Goal: Transaction & Acquisition: Book appointment/travel/reservation

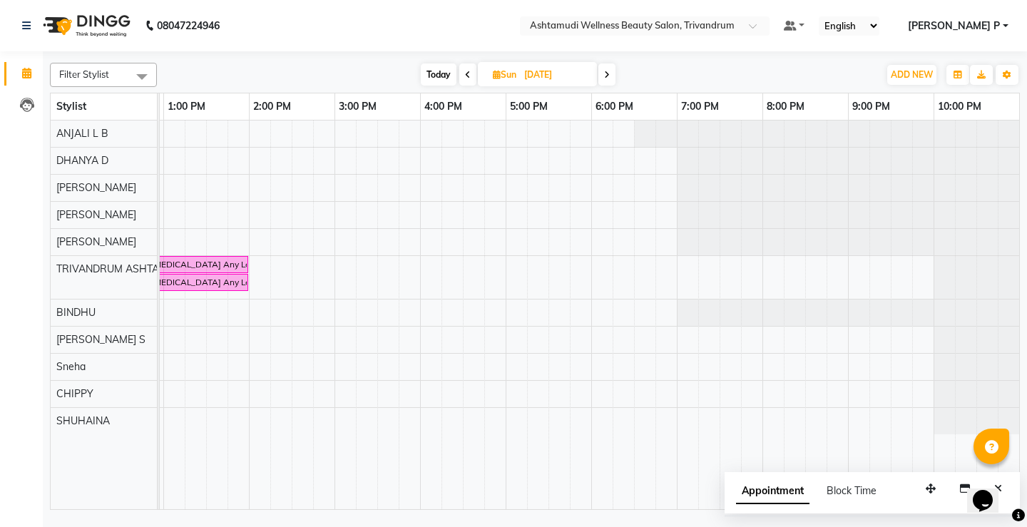
click at [769, 25] on div at bounding box center [645, 27] width 250 height 14
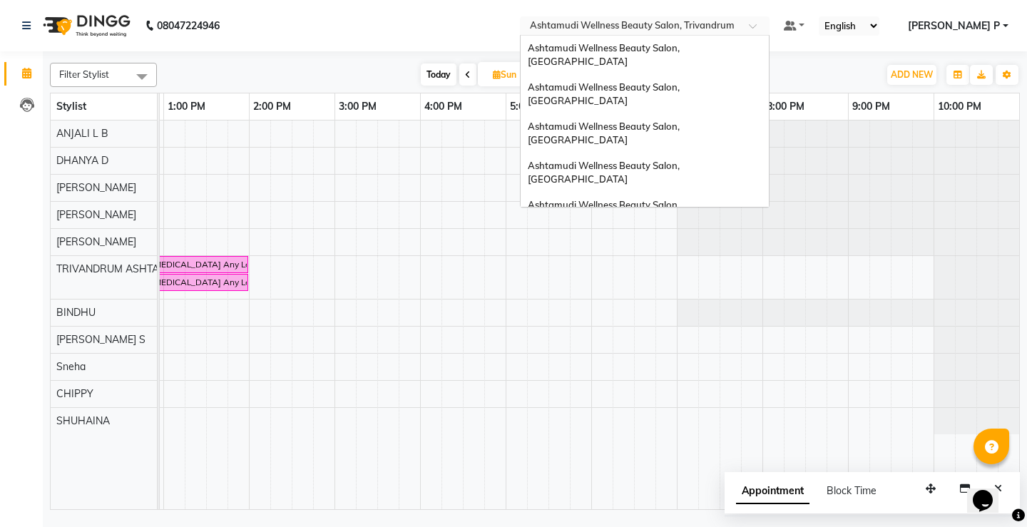
scroll to position [152, 0]
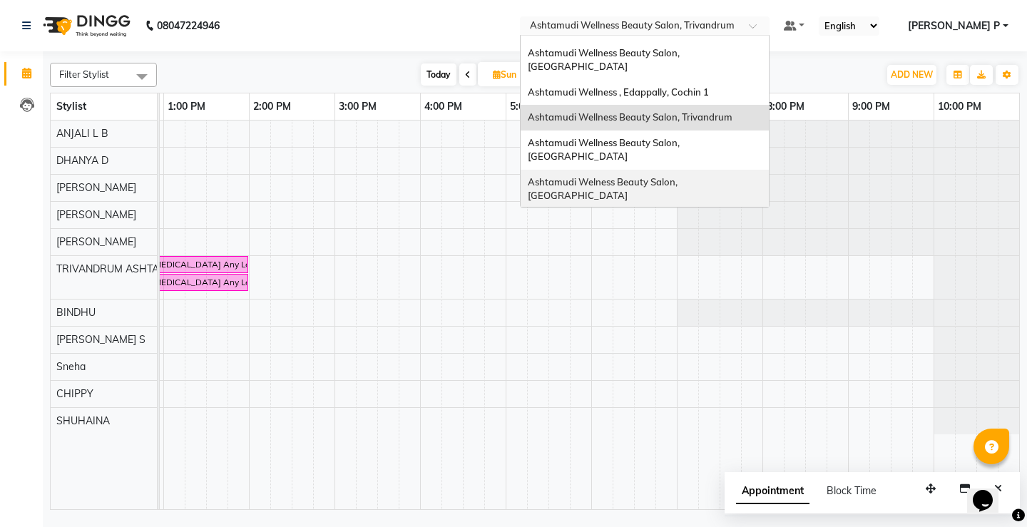
click at [746, 170] on div "Ashtamudi Welness Beauty Salon, [GEOGRAPHIC_DATA]" at bounding box center [644, 189] width 248 height 39
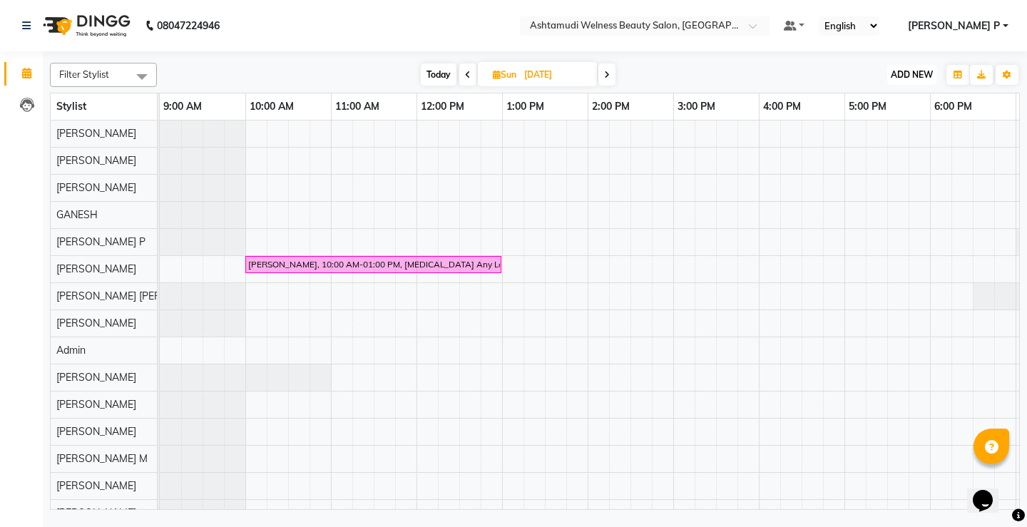
click at [904, 73] on span "ADD NEW" at bounding box center [911, 74] width 42 height 11
click at [885, 109] on button "Add Appointment" at bounding box center [879, 102] width 113 height 19
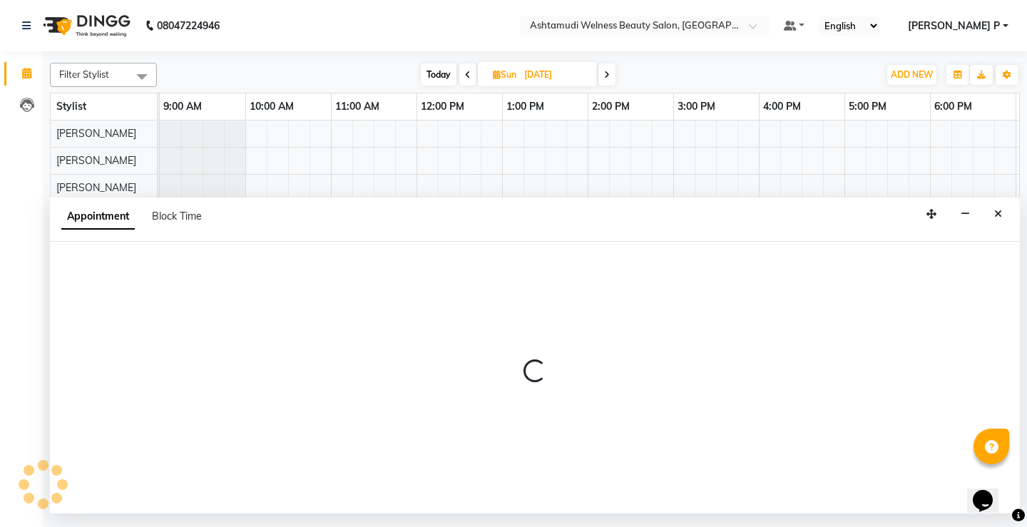
select select "600"
select select "tentative"
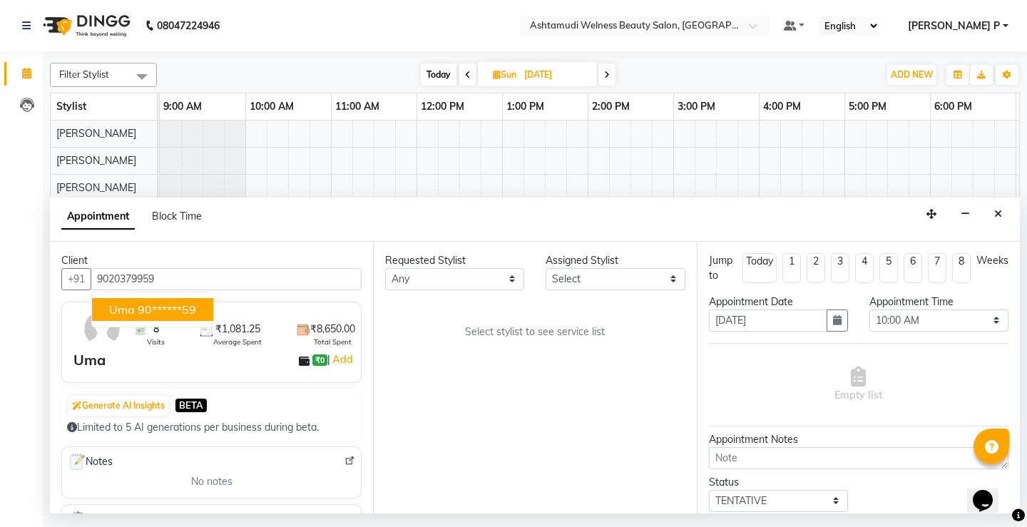
type input "9020379959"
click at [671, 284] on select "Select [PERSON_NAME] Admin [PERSON_NAME] [PERSON_NAME] [PERSON_NAME] M [PERSON_…" at bounding box center [614, 279] width 139 height 22
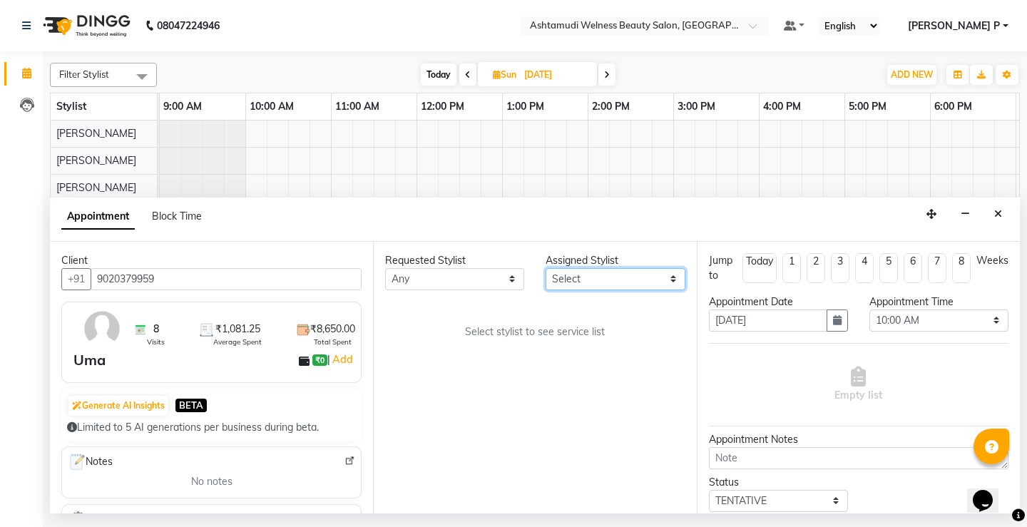
select select "25976"
click at [545, 268] on select "Select [PERSON_NAME] Admin [PERSON_NAME] [PERSON_NAME] [PERSON_NAME] M [PERSON_…" at bounding box center [614, 279] width 139 height 22
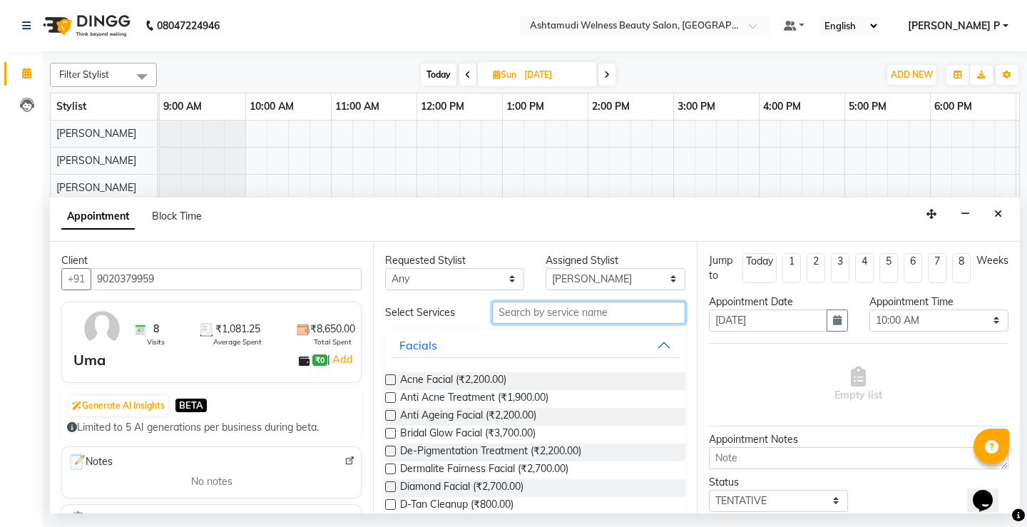
click at [523, 317] on input "text" at bounding box center [588, 313] width 192 height 22
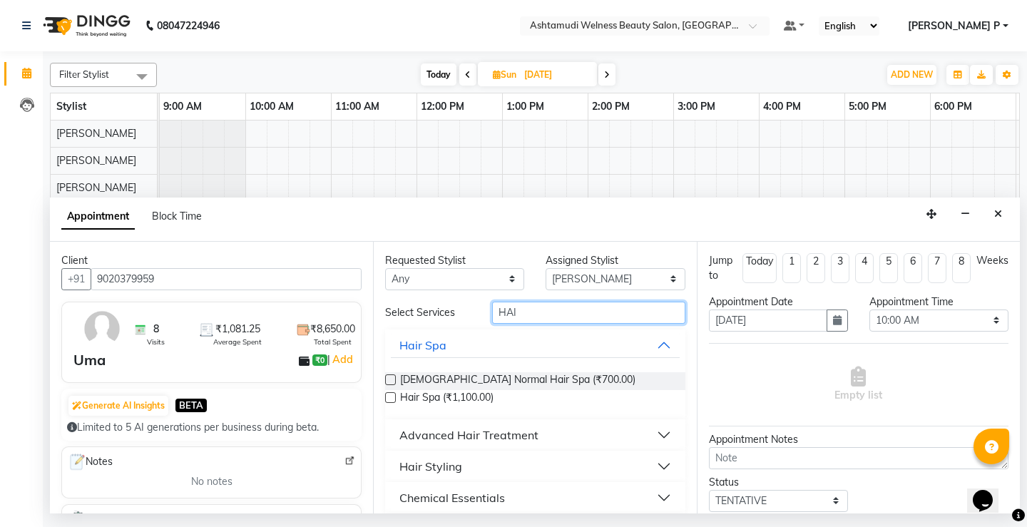
type input "HAI"
click at [386, 394] on label at bounding box center [390, 397] width 11 height 11
click at [386, 394] on input "checkbox" at bounding box center [389, 398] width 9 height 9
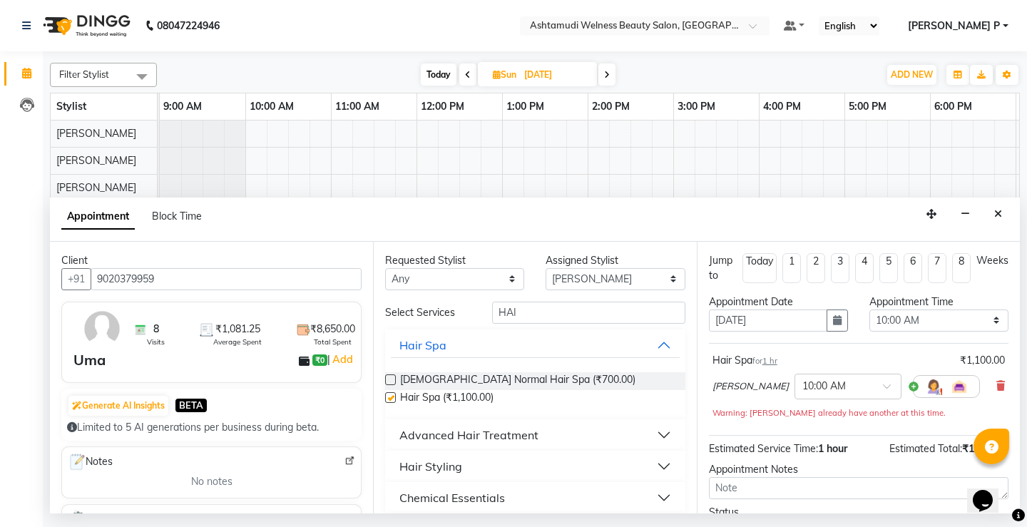
checkbox input "false"
click at [833, 317] on icon "button" at bounding box center [837, 320] width 9 height 10
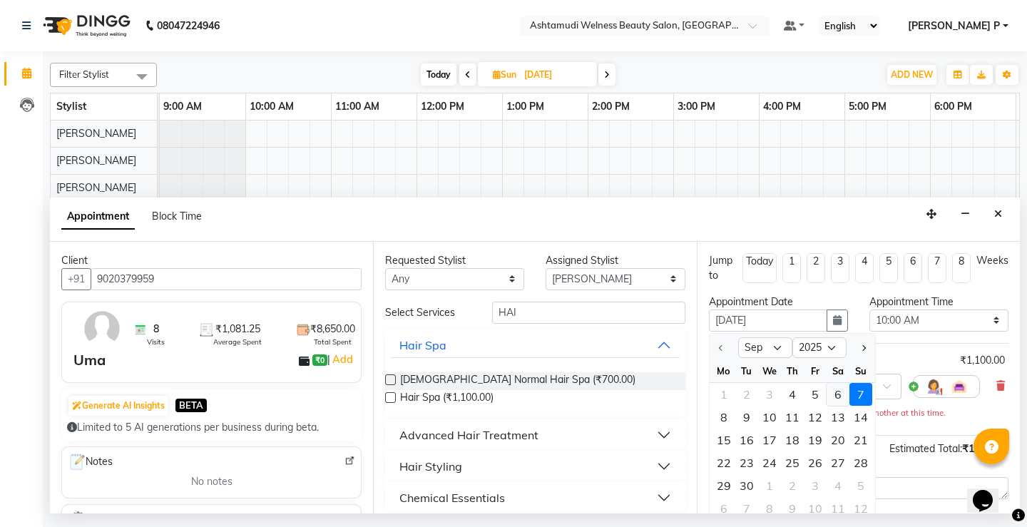
click at [832, 396] on div "6" at bounding box center [837, 394] width 23 height 23
type input "[DATE]"
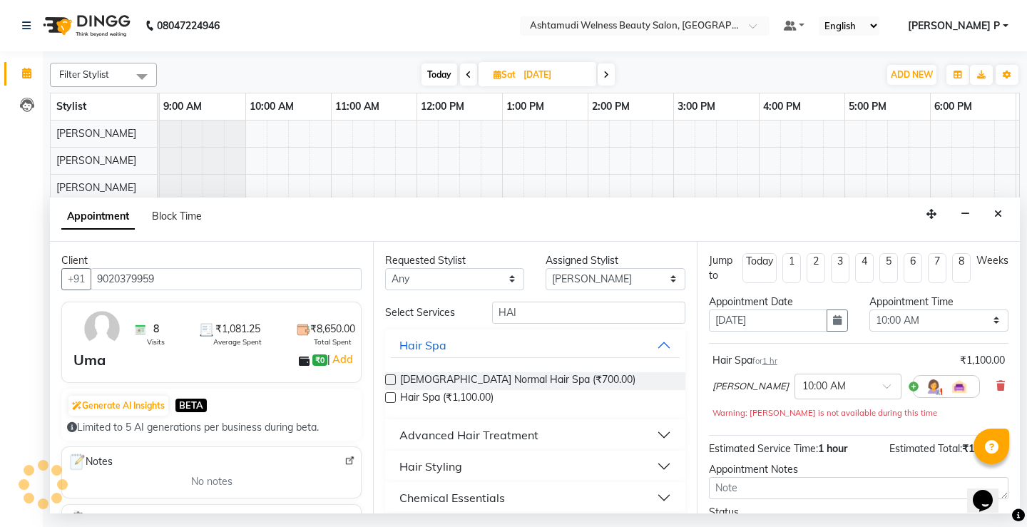
scroll to position [0, 168]
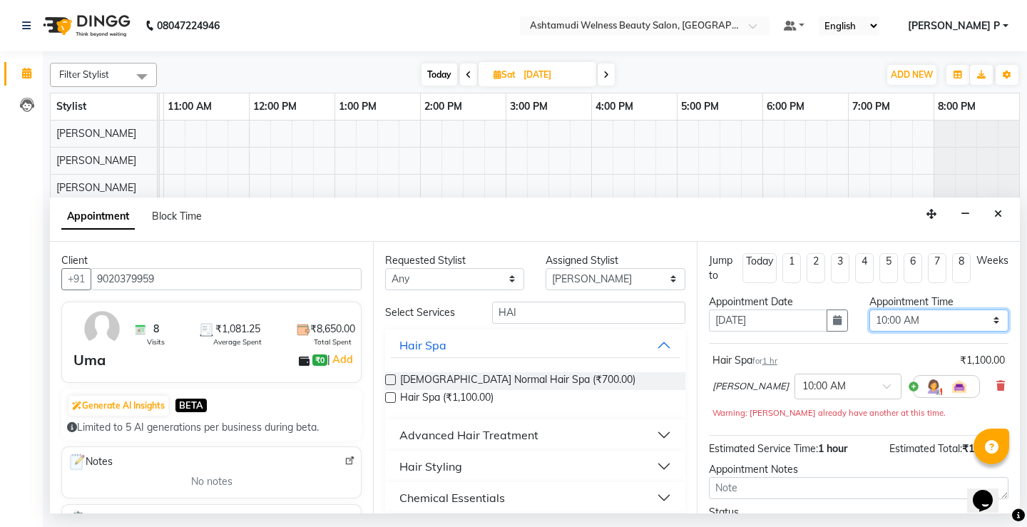
click at [977, 319] on select "Select 10:00 AM 10:15 AM 10:30 AM 10:45 AM 11:00 AM 11:15 AM 11:30 AM 11:45 AM …" at bounding box center [938, 320] width 139 height 22
select select "630"
click at [869, 309] on select "Select 10:00 AM 10:15 AM 10:30 AM 10:45 AM 11:00 AM 11:15 AM 11:30 AM 11:45 AM …" at bounding box center [938, 320] width 139 height 22
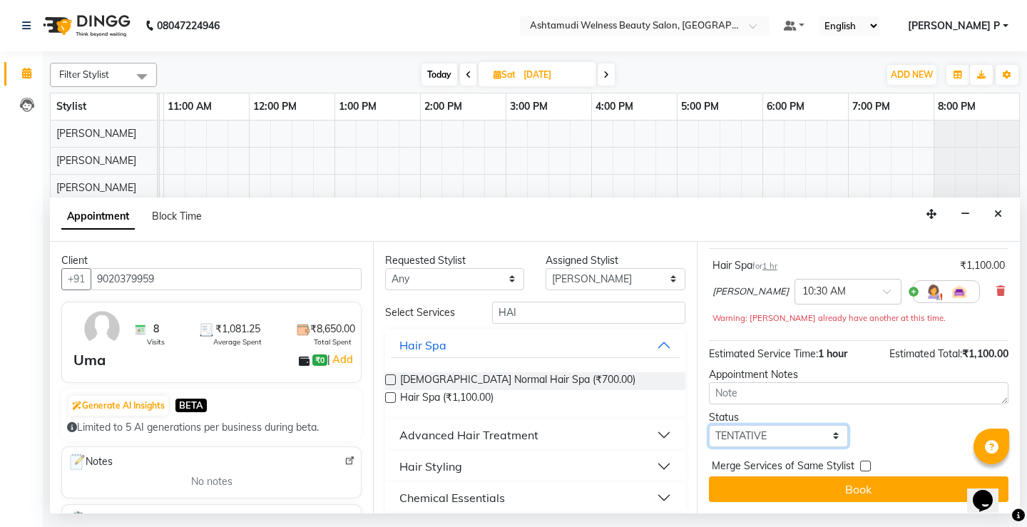
click at [796, 434] on select "Select TENTATIVE CONFIRM UPCOMING" at bounding box center [778, 436] width 139 height 22
select select "confirm booking"
click at [709, 425] on select "Select TENTATIVE CONFIRM UPCOMING" at bounding box center [778, 436] width 139 height 22
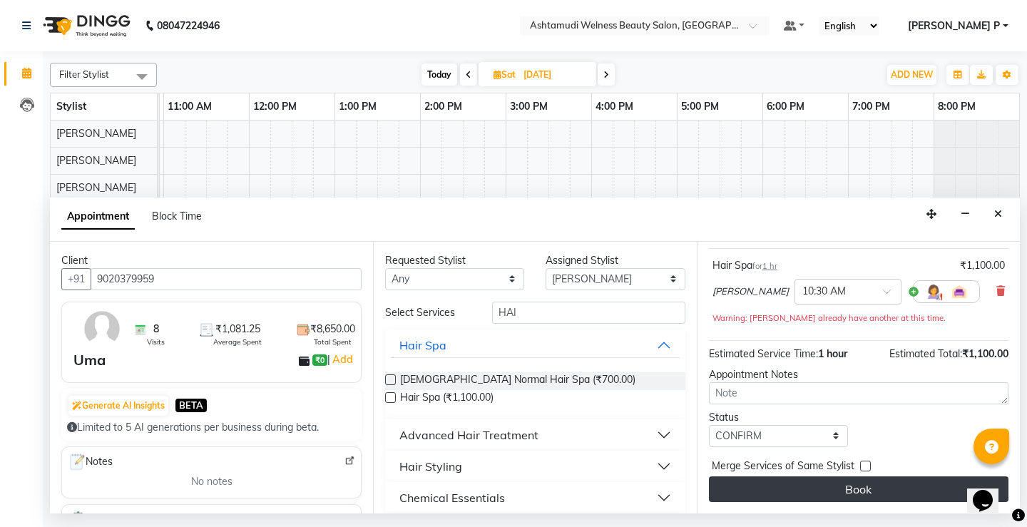
click at [852, 491] on button "Book" at bounding box center [858, 489] width 299 height 26
